Goal: Ask a question

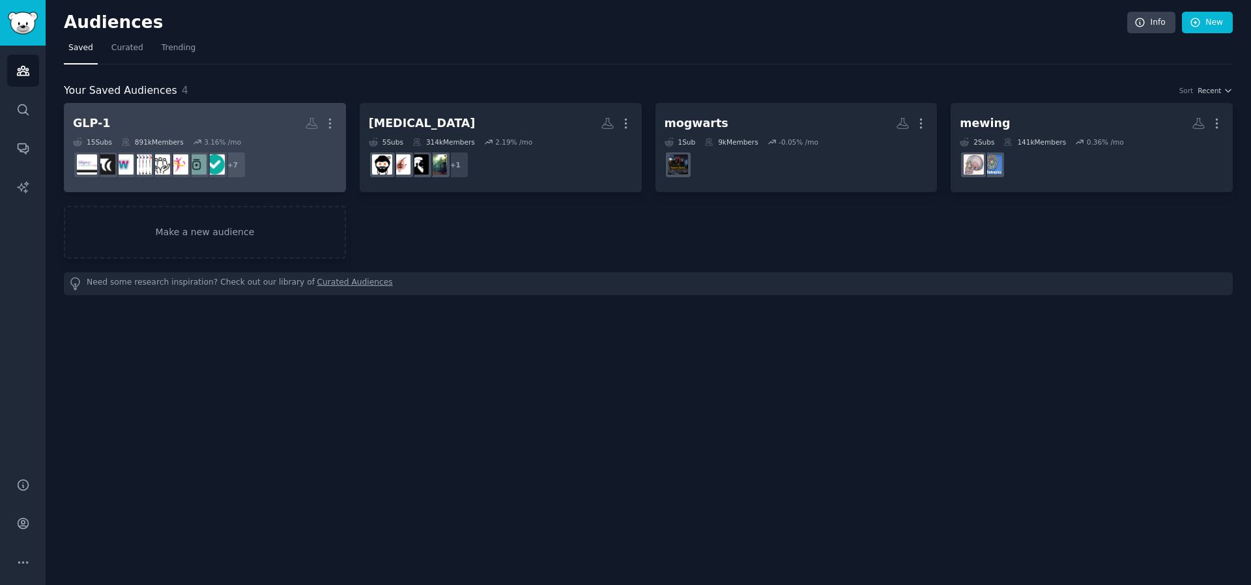
click at [230, 137] on div "3.16 % /mo" at bounding box center [222, 141] width 37 height 9
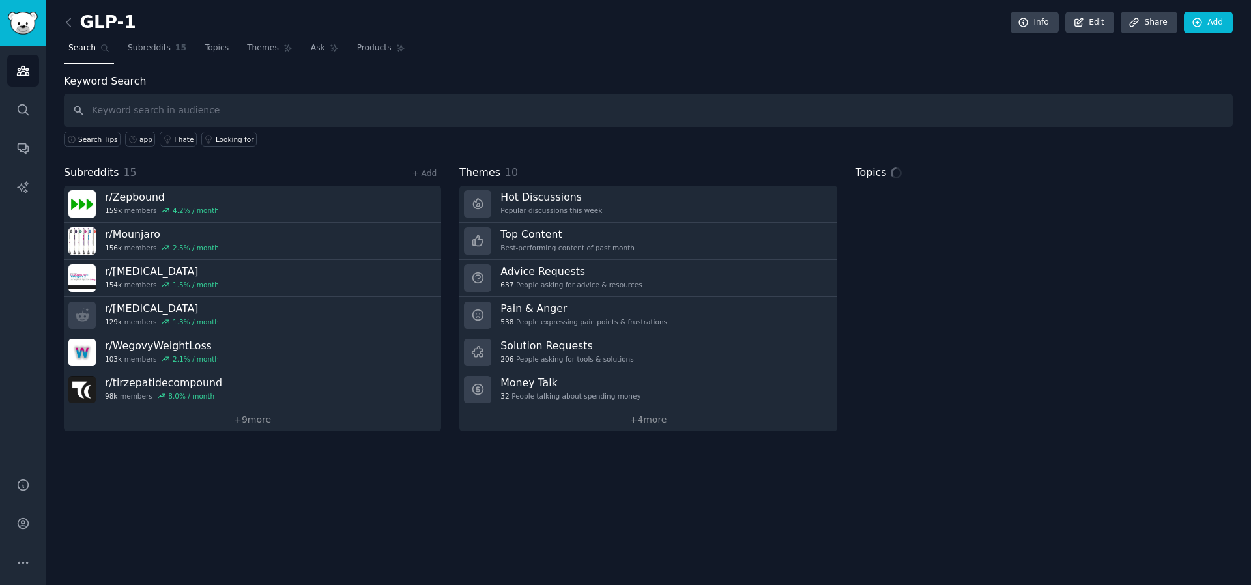
click at [274, 119] on input "text" at bounding box center [648, 110] width 1169 height 33
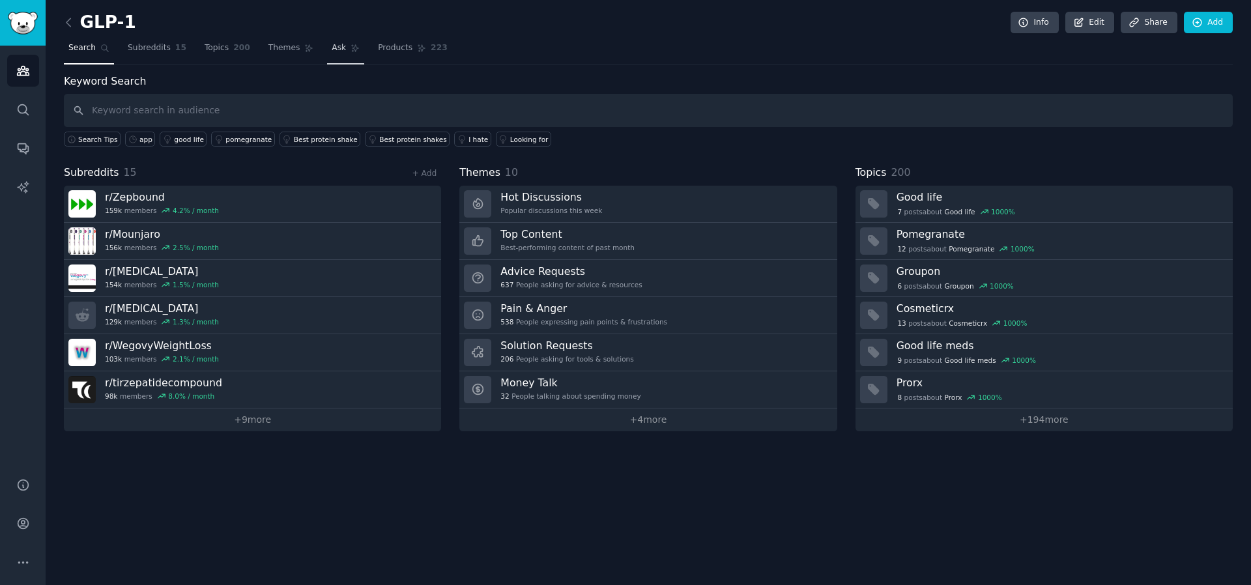
click at [350, 48] on icon at bounding box center [354, 48] width 9 height 9
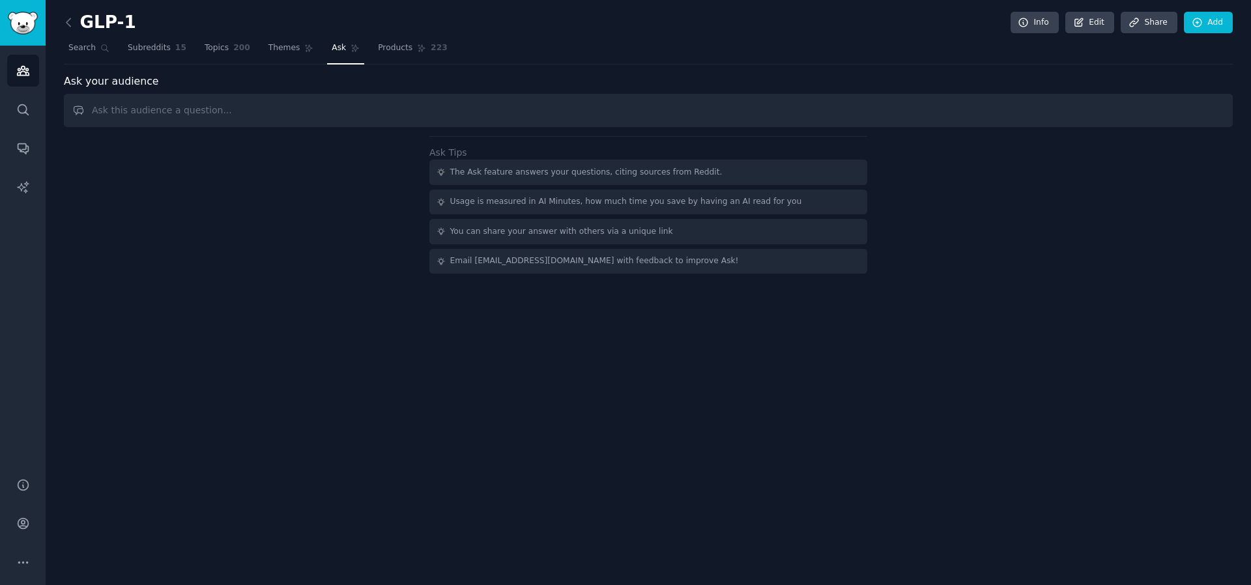
click at [421, 110] on input "text" at bounding box center [648, 110] width 1169 height 33
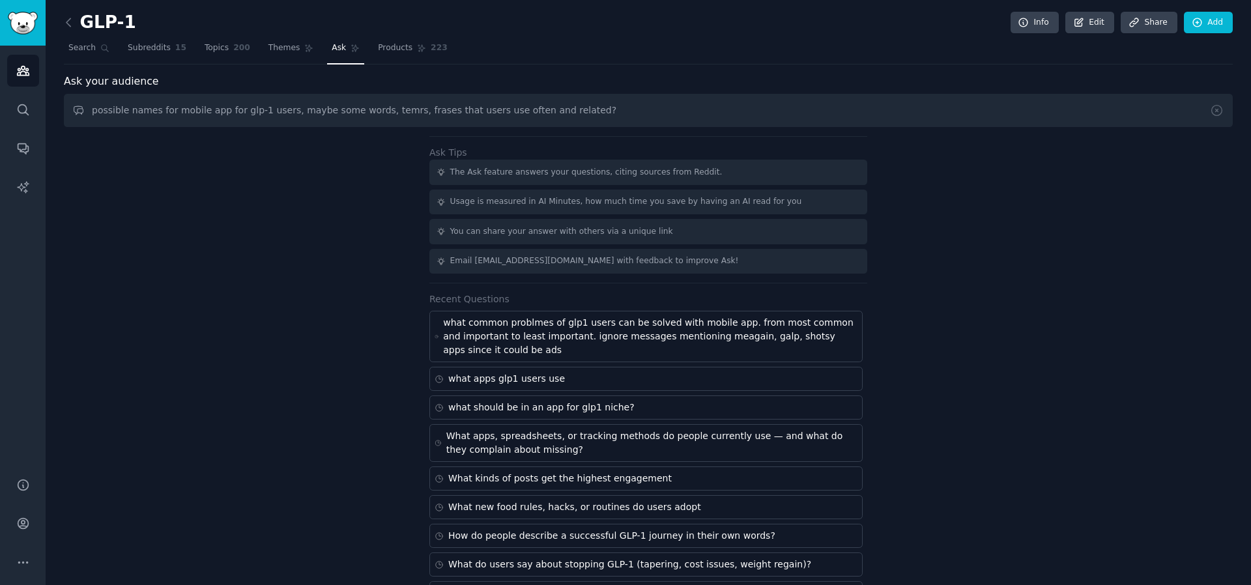
type input "possible names for mobile app for glp-1 users, maybe some words, temrs, frases …"
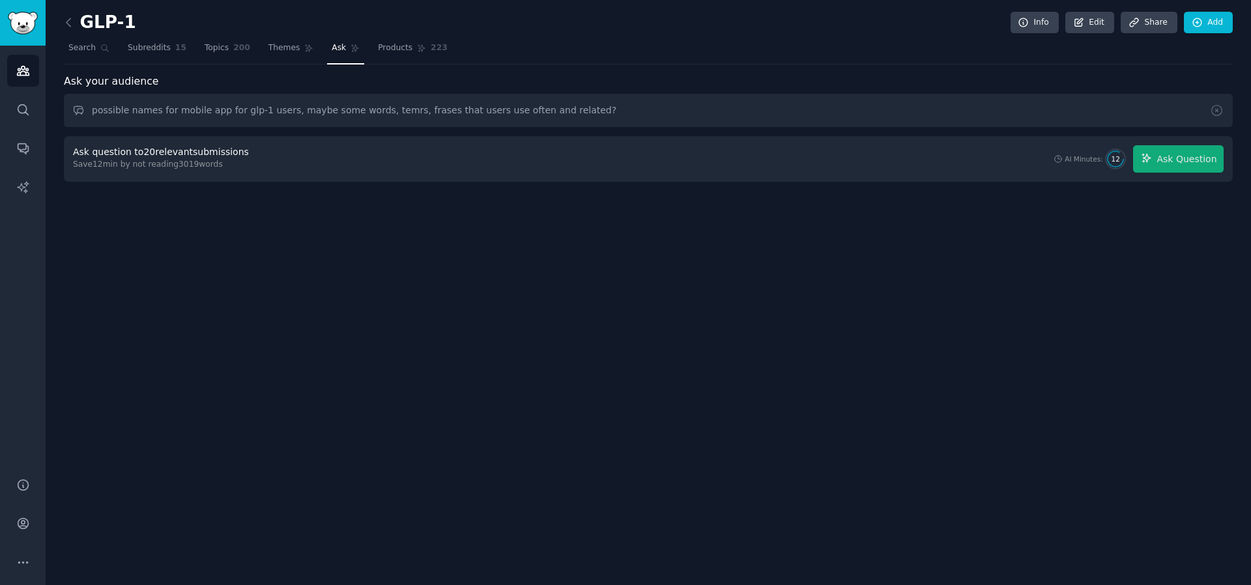
click at [740, 67] on div "GLP-1 Info Edit Share Add Search Subreddits 15 Topics 200 Themes Ask Products 2…" at bounding box center [648, 100] width 1169 height 164
click at [1182, 149] on button "Ask Question" at bounding box center [1178, 158] width 91 height 27
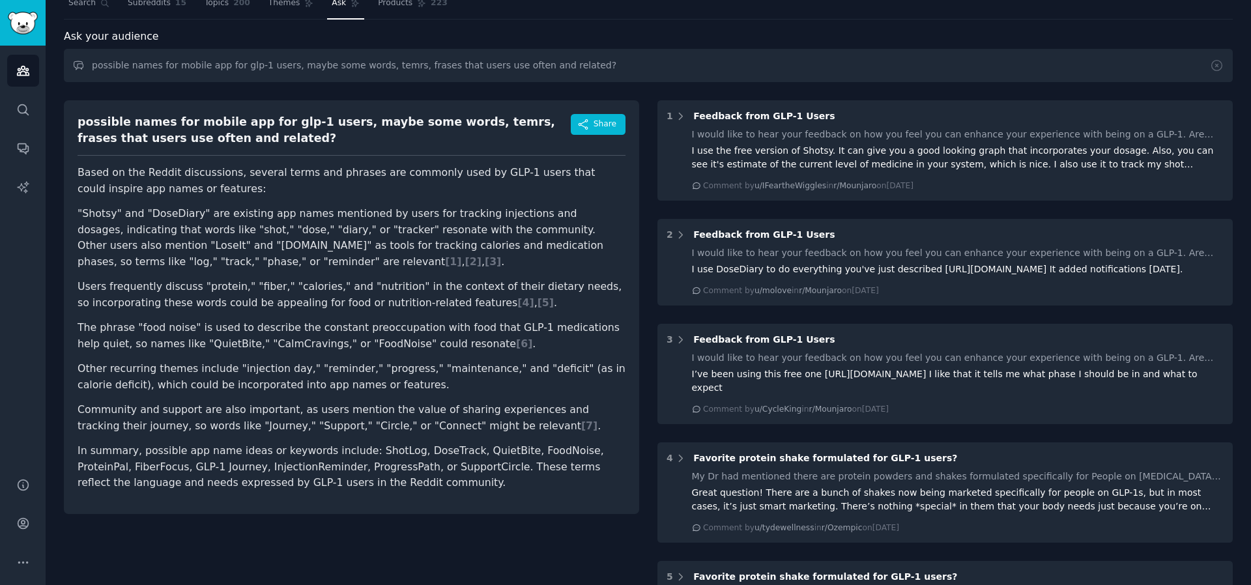
scroll to position [47, 0]
